Goal: Navigation & Orientation: Find specific page/section

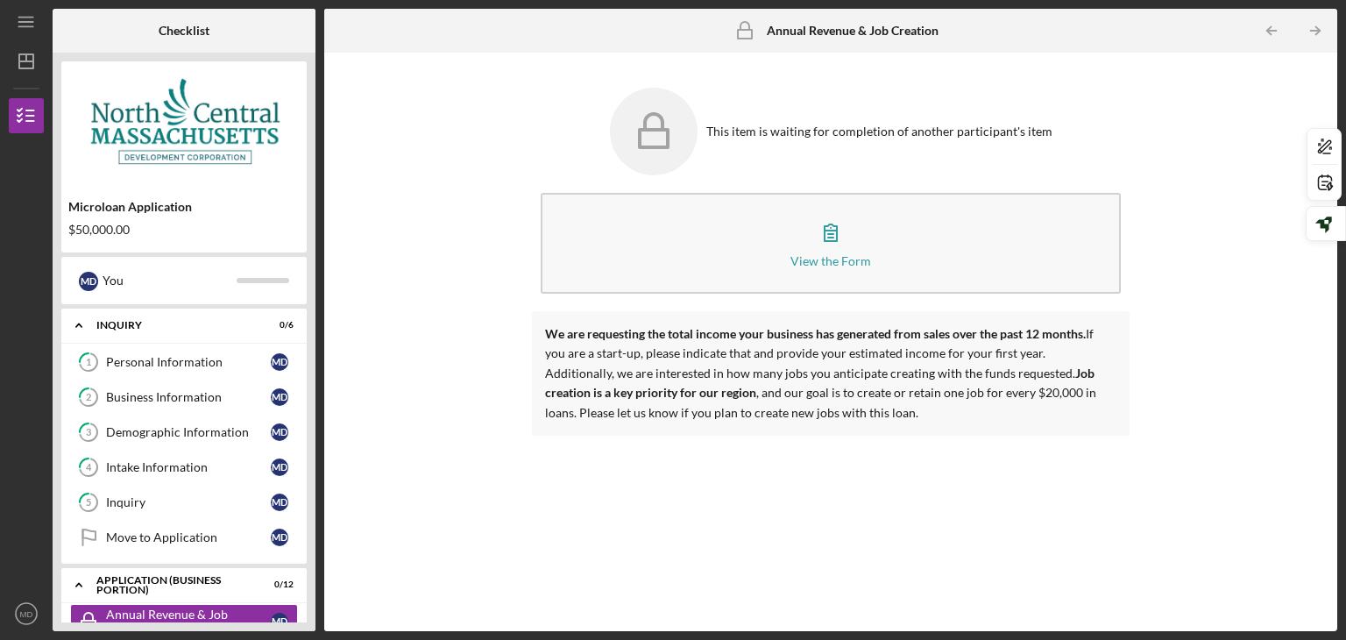
scroll to position [139, 0]
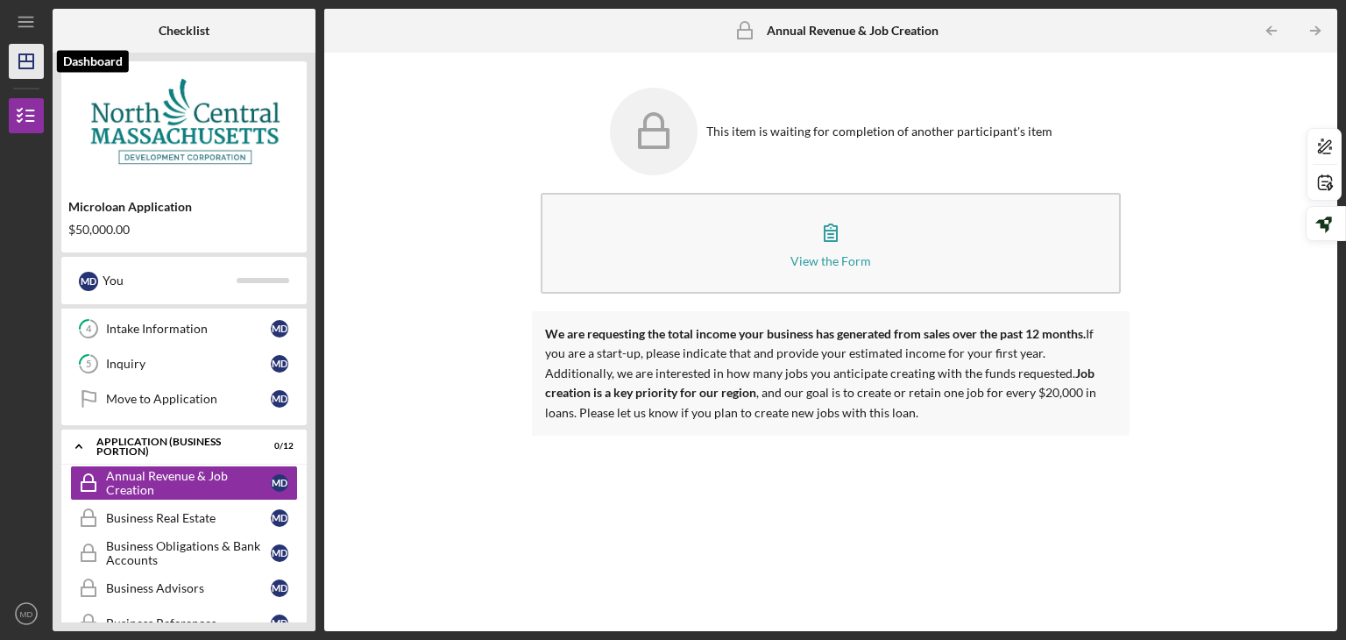
click at [28, 70] on icon "Icon/Dashboard" at bounding box center [26, 61] width 44 height 44
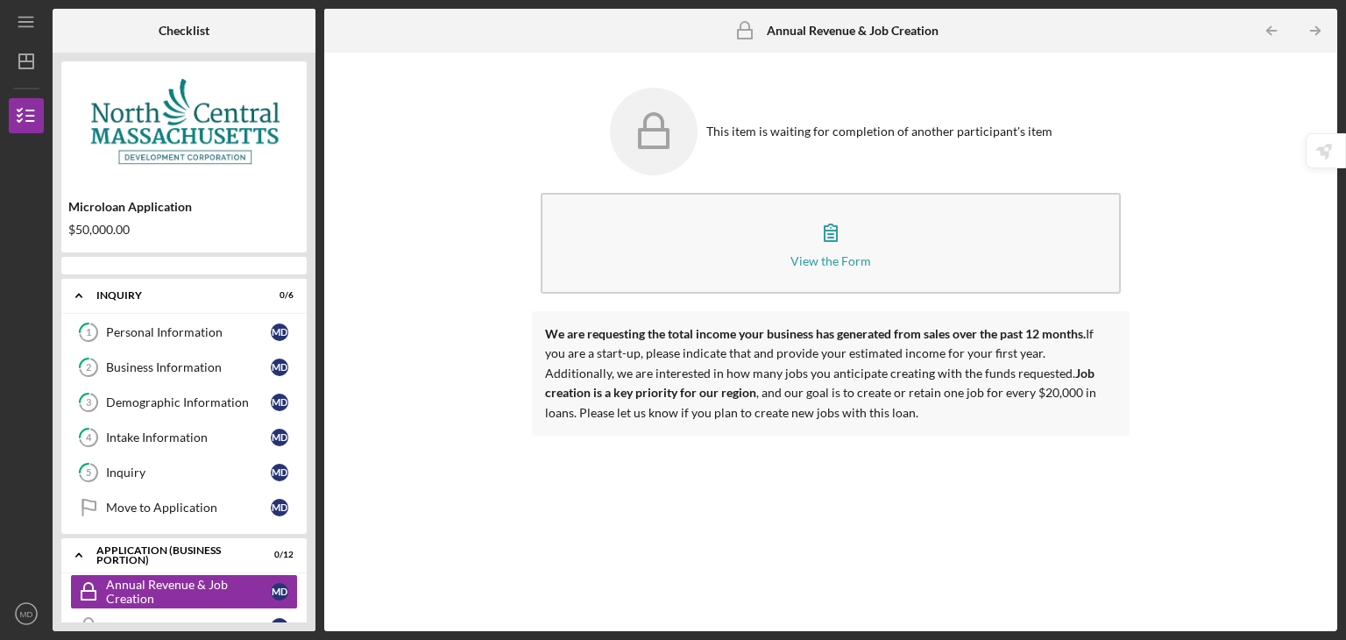
scroll to position [139, 0]
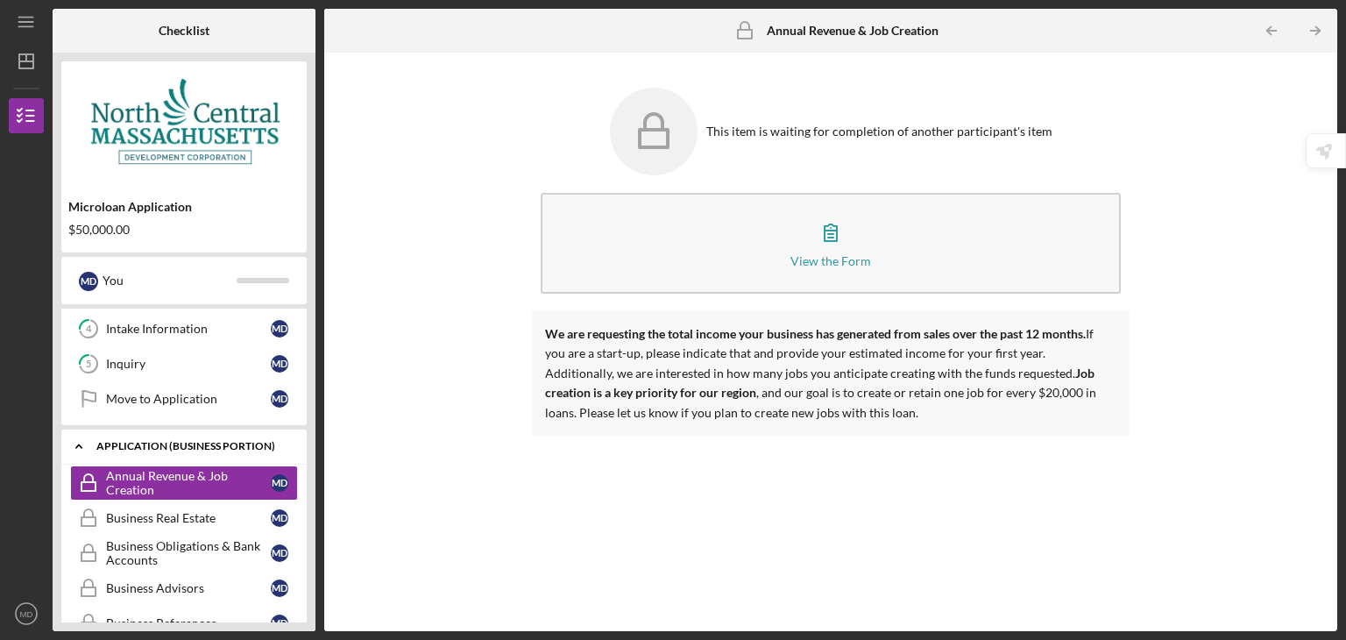
click at [78, 439] on icon "Icon/Expander" at bounding box center [78, 446] width 35 height 35
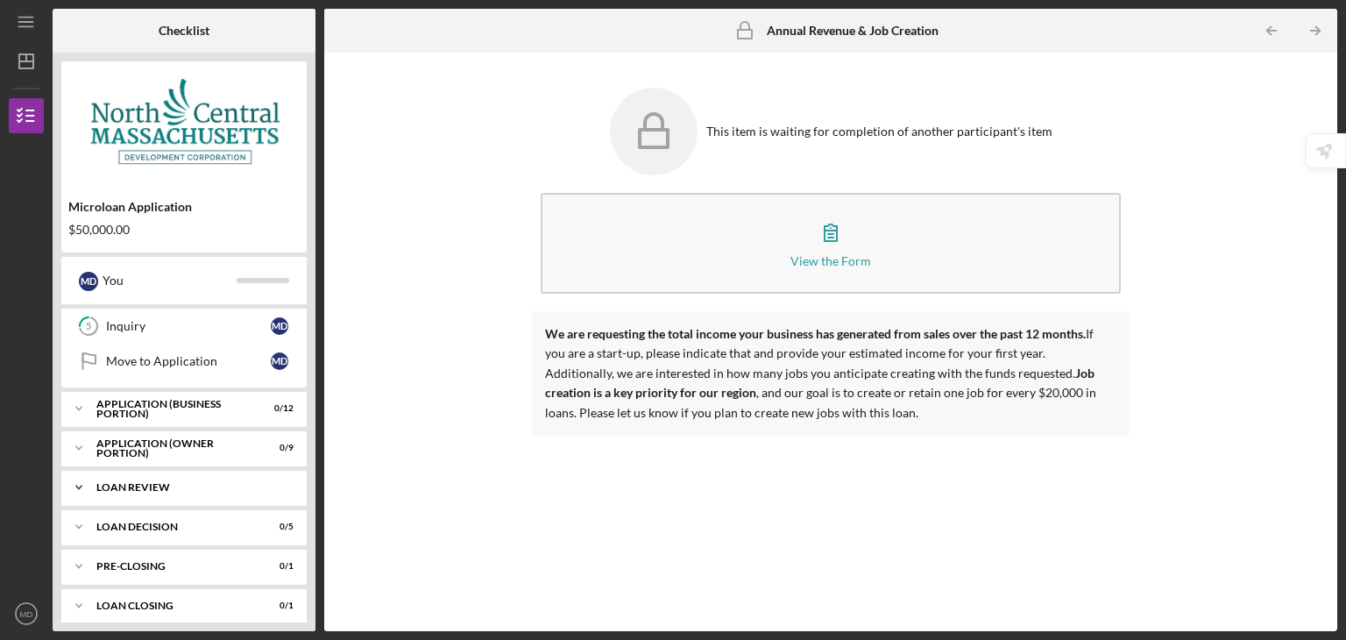
scroll to position [185, 0]
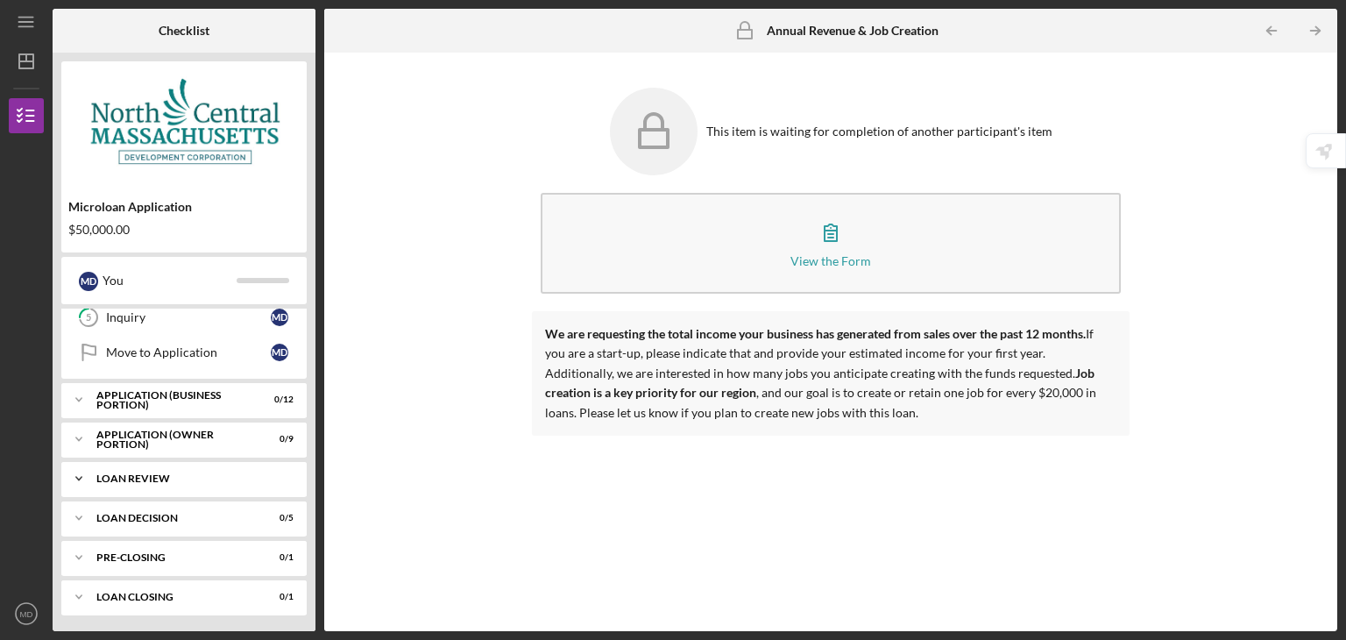
click at [148, 466] on div "Icon/Expander LOAN REVIEW 0 / 8" at bounding box center [183, 478] width 245 height 35
click at [148, 466] on div "Icon/Expander LOAN REVIEW 0 / 8" at bounding box center [183, 479] width 245 height 36
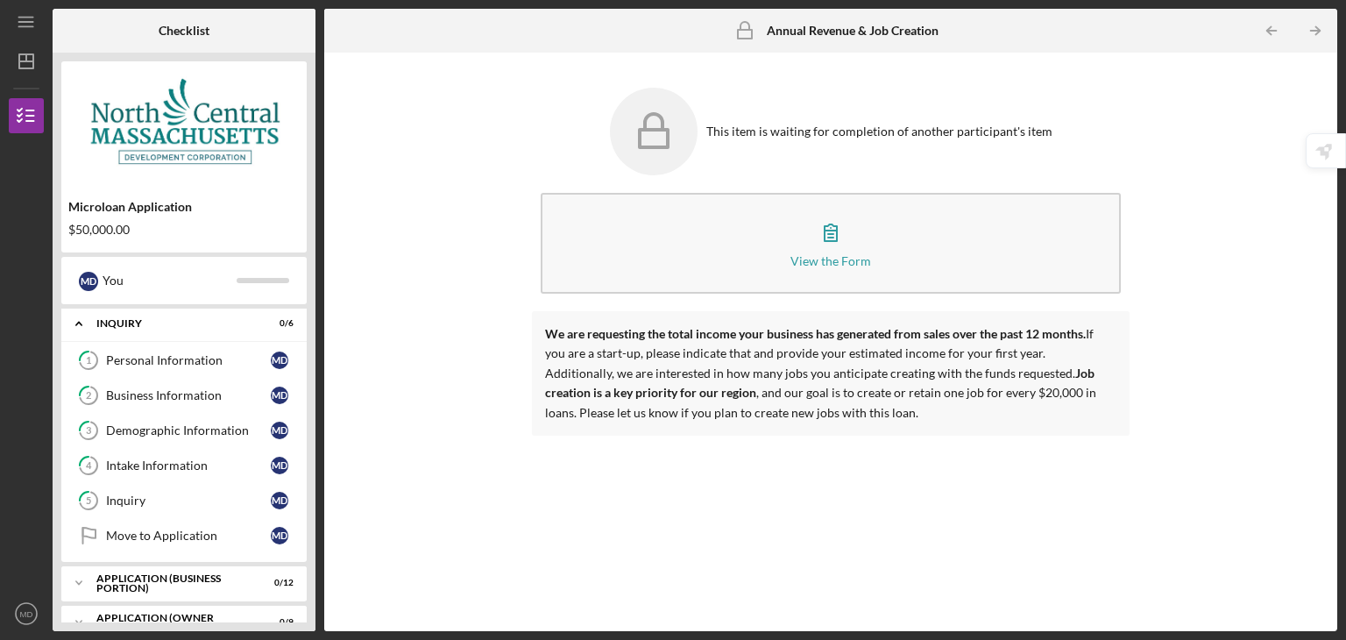
scroll to position [0, 0]
